Goal: Information Seeking & Learning: Learn about a topic

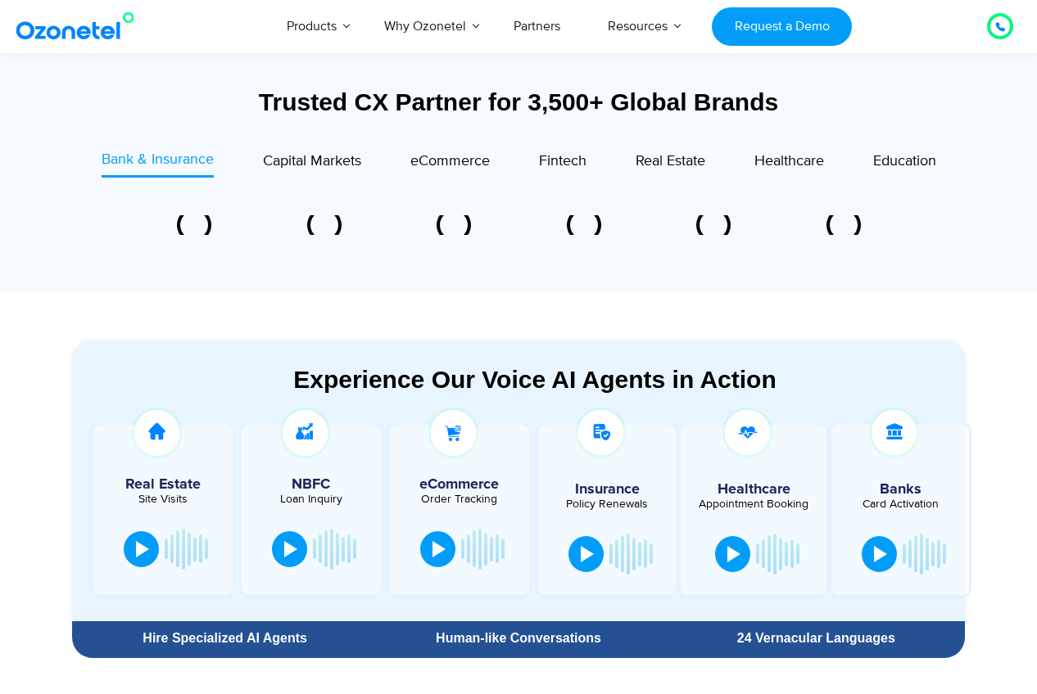
scroll to position [622, 0]
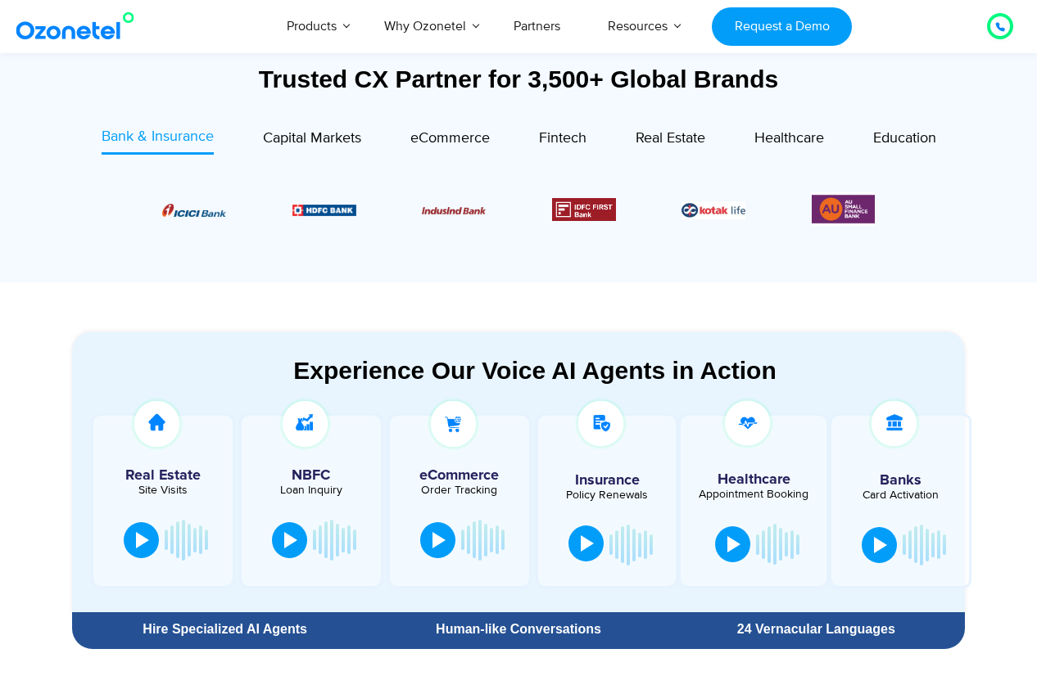
click at [585, 550] on div at bounding box center [587, 544] width 13 height 16
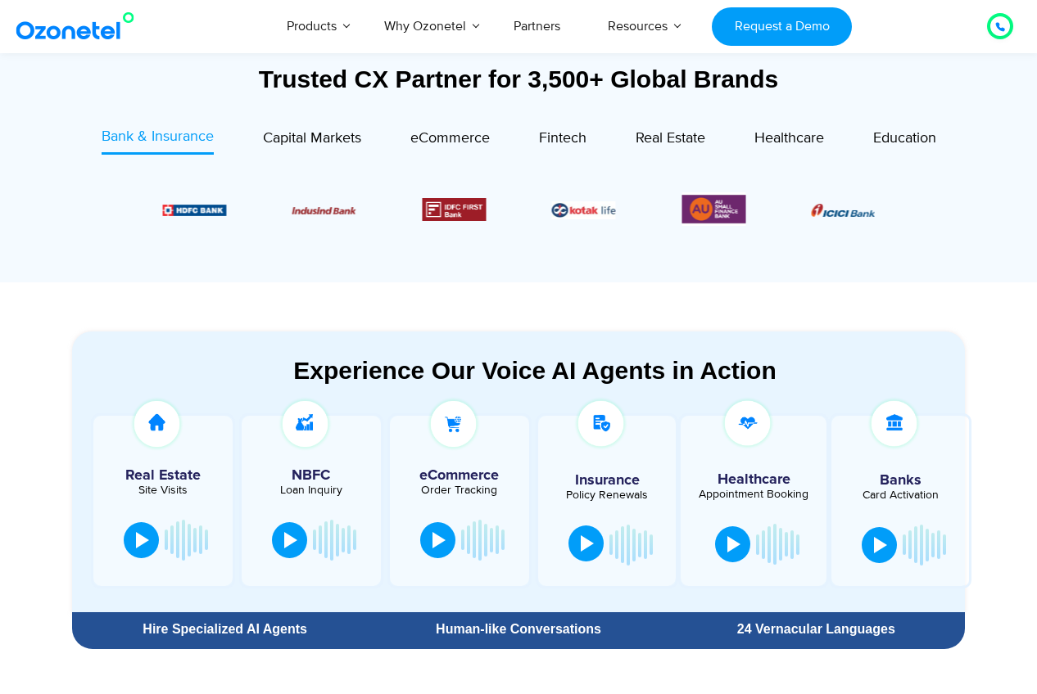
click at [589, 536] on div at bounding box center [587, 544] width 13 height 16
click at [732, 540] on div at bounding box center [733, 543] width 13 height 16
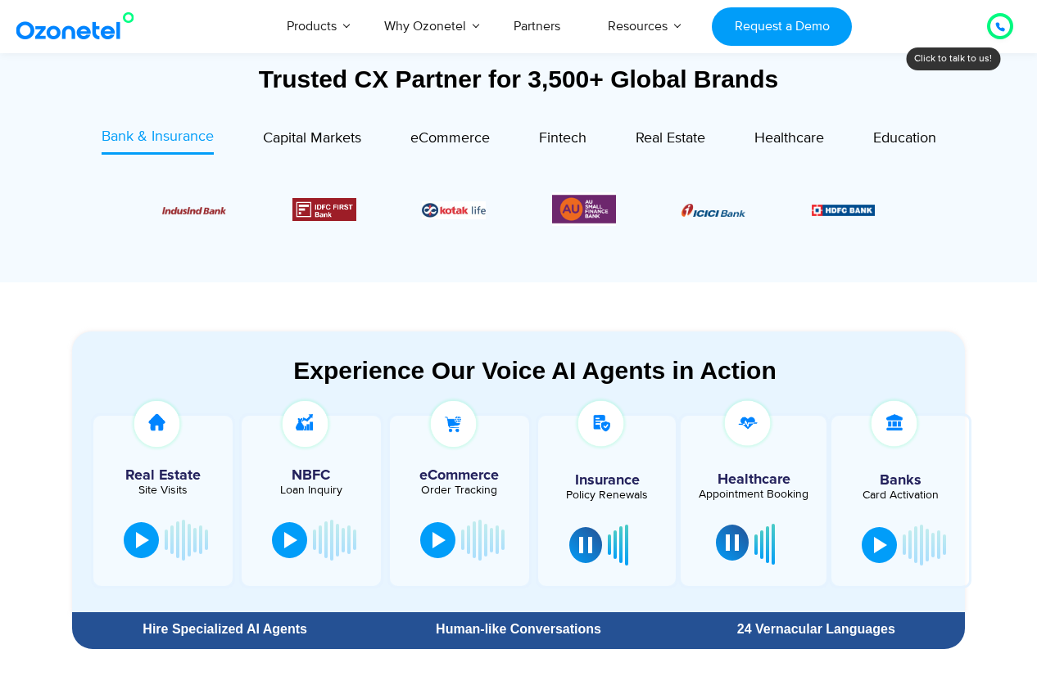
click at [725, 543] on div at bounding box center [731, 543] width 13 height 16
click at [576, 553] on button at bounding box center [585, 544] width 33 height 36
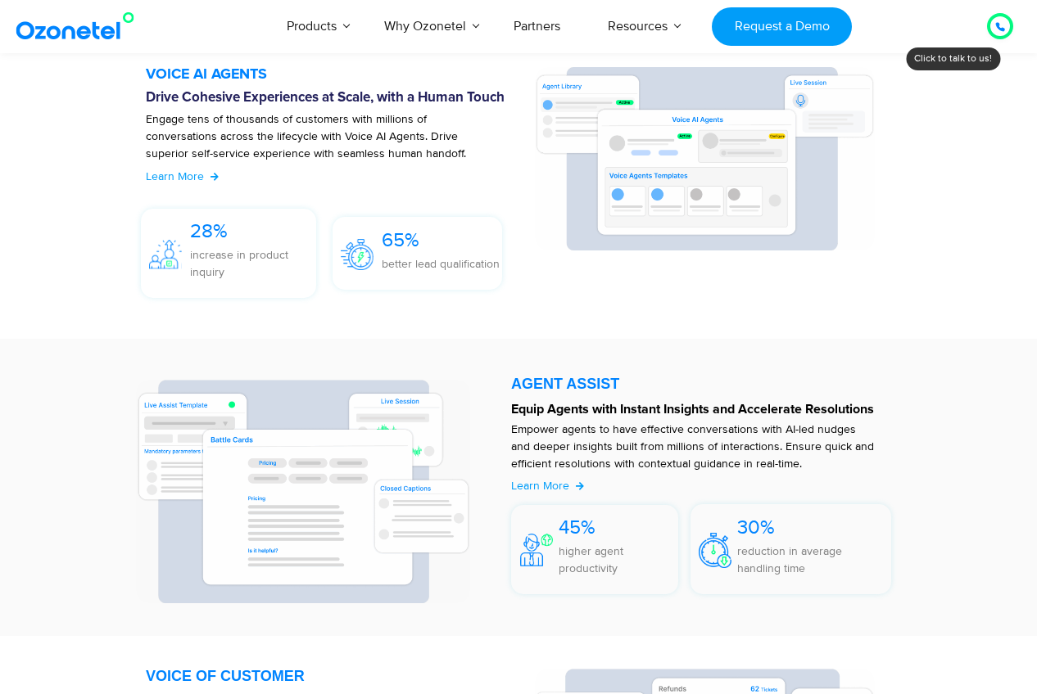
scroll to position [2210, 0]
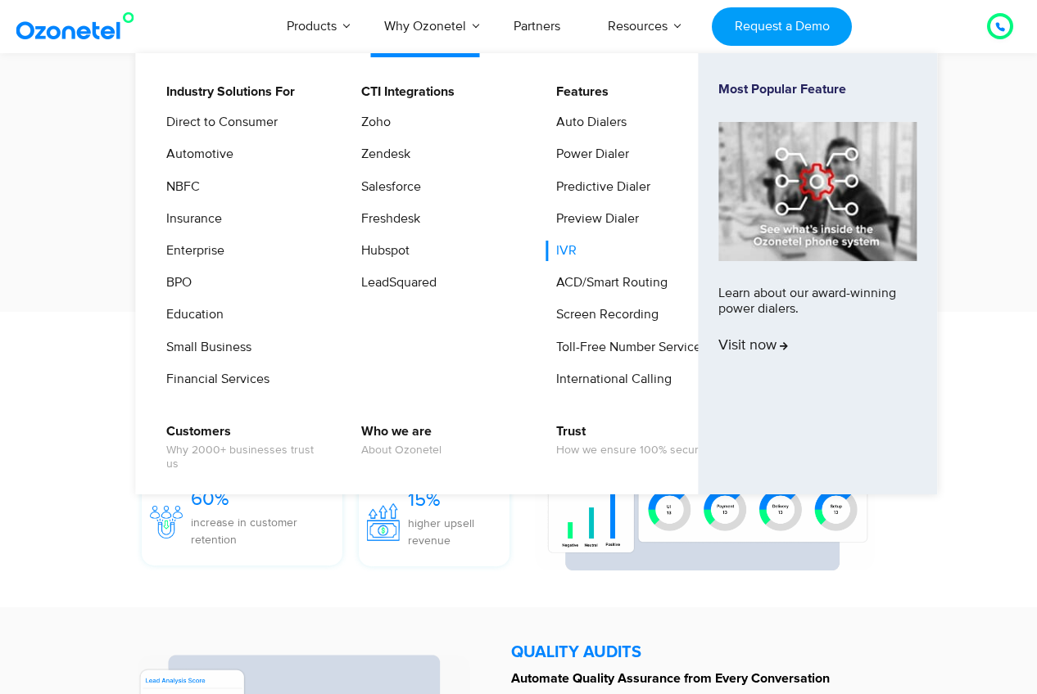
click at [566, 249] on link "IVR" at bounding box center [562, 251] width 34 height 20
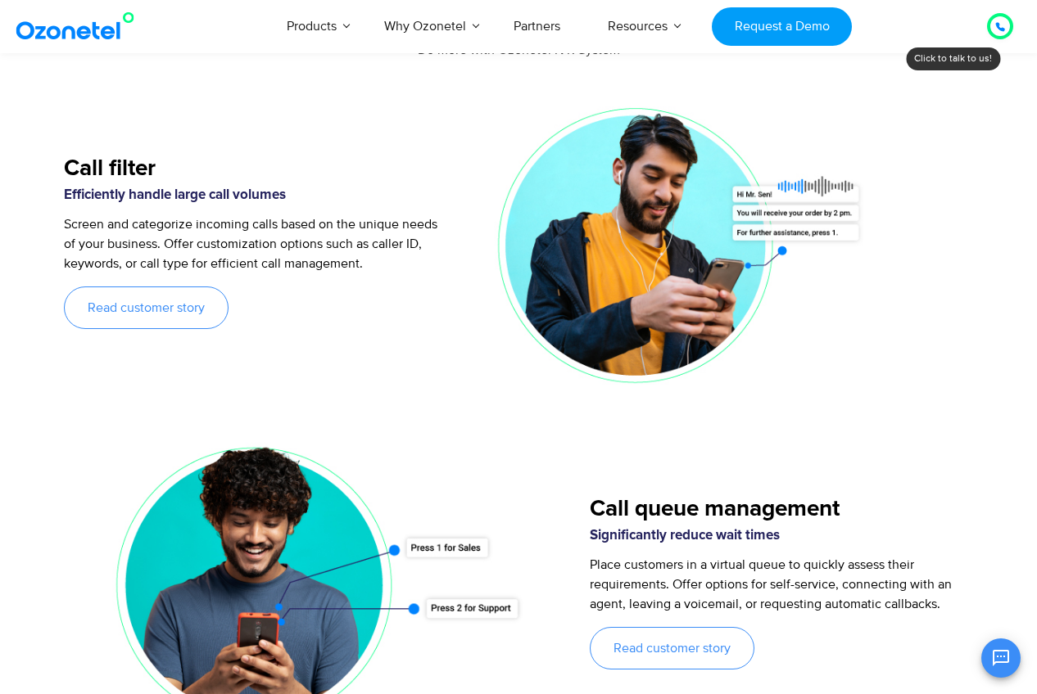
scroll to position [1914, 0]
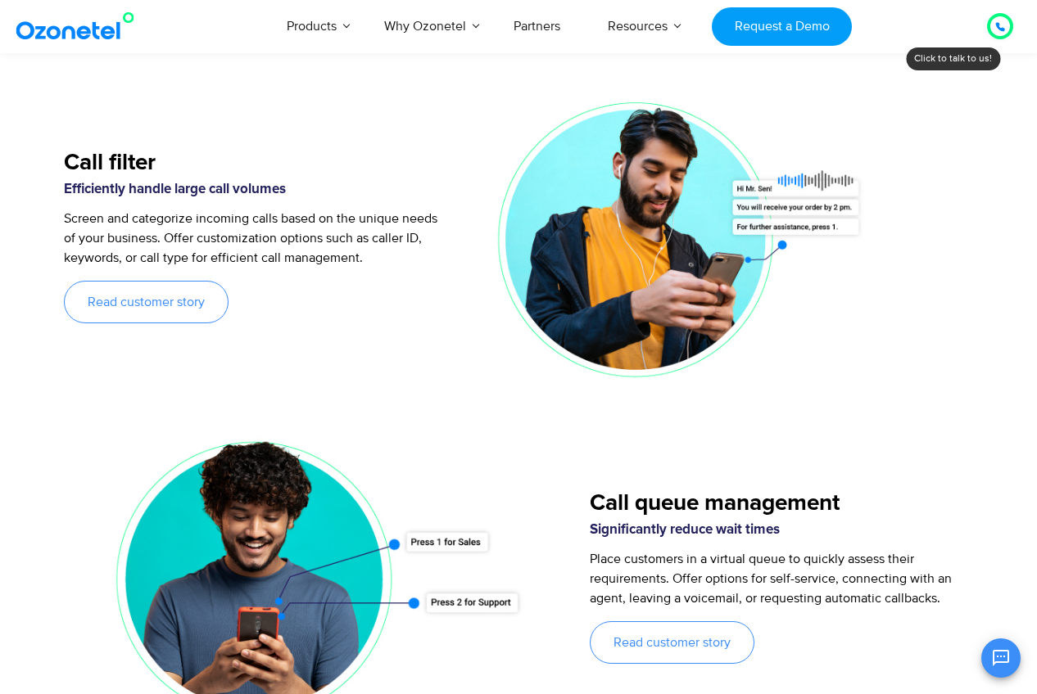
click at [391, 238] on span "Screen and categorize incoming calls based on the unique needs of your business…" at bounding box center [250, 238] width 373 height 56
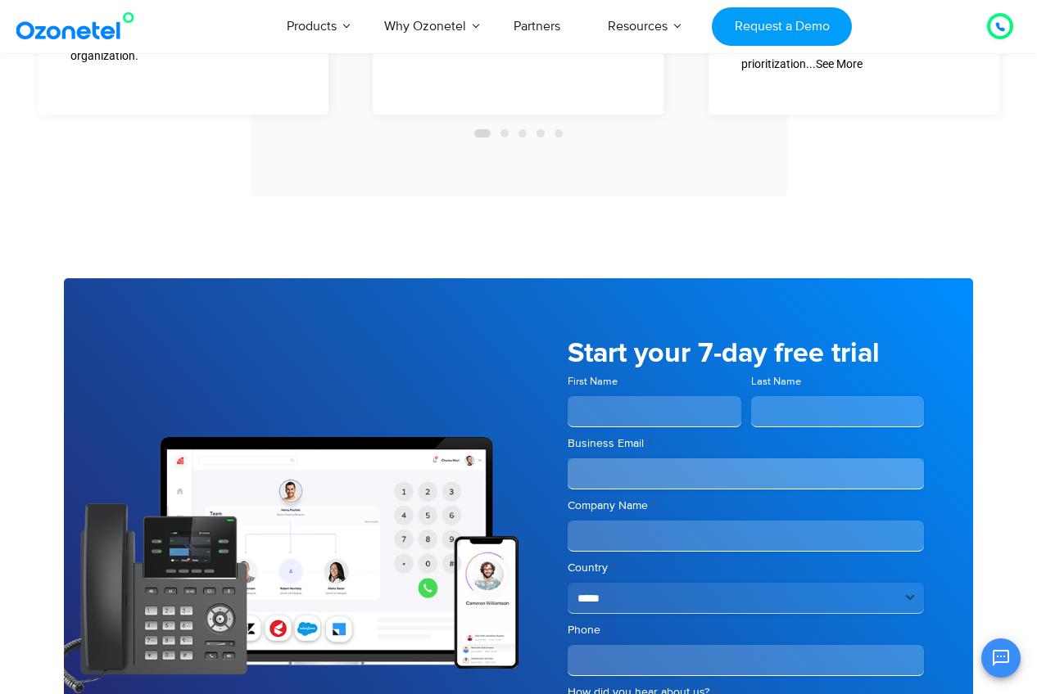
scroll to position [6656, 0]
